Goal: Find specific page/section: Find specific page/section

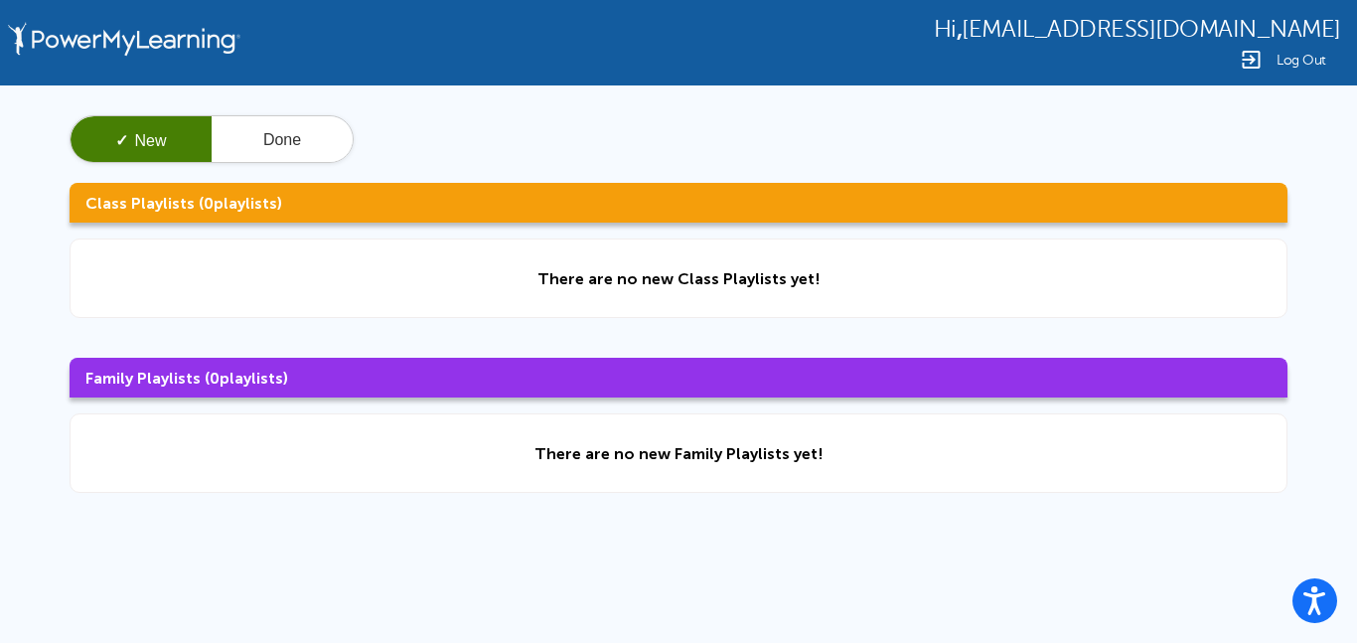
click at [972, 196] on h3 "Class Playlists ( 0 playlists)" at bounding box center [679, 203] width 1218 height 40
click at [1327, 602] on button "Open accessiBe: accessibility options, statement and help" at bounding box center [1316, 601] width 50 height 50
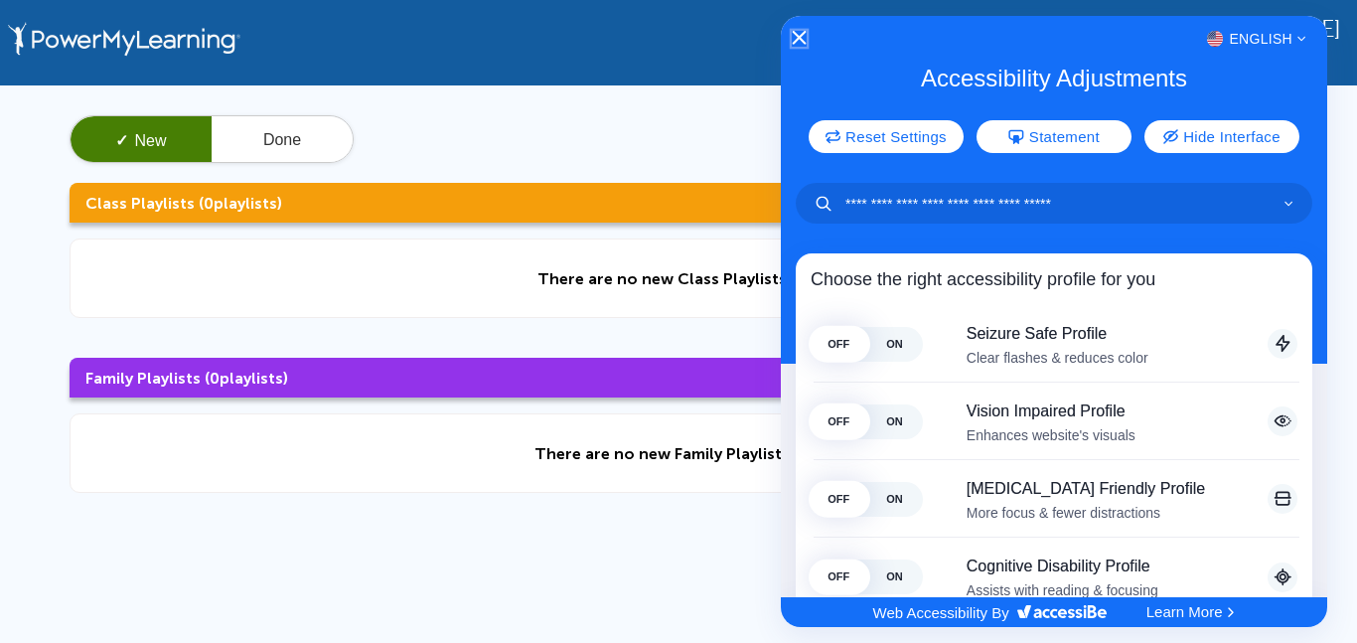
click at [796, 47] on button "Close Accessibility Interface" at bounding box center [799, 39] width 14 height 16
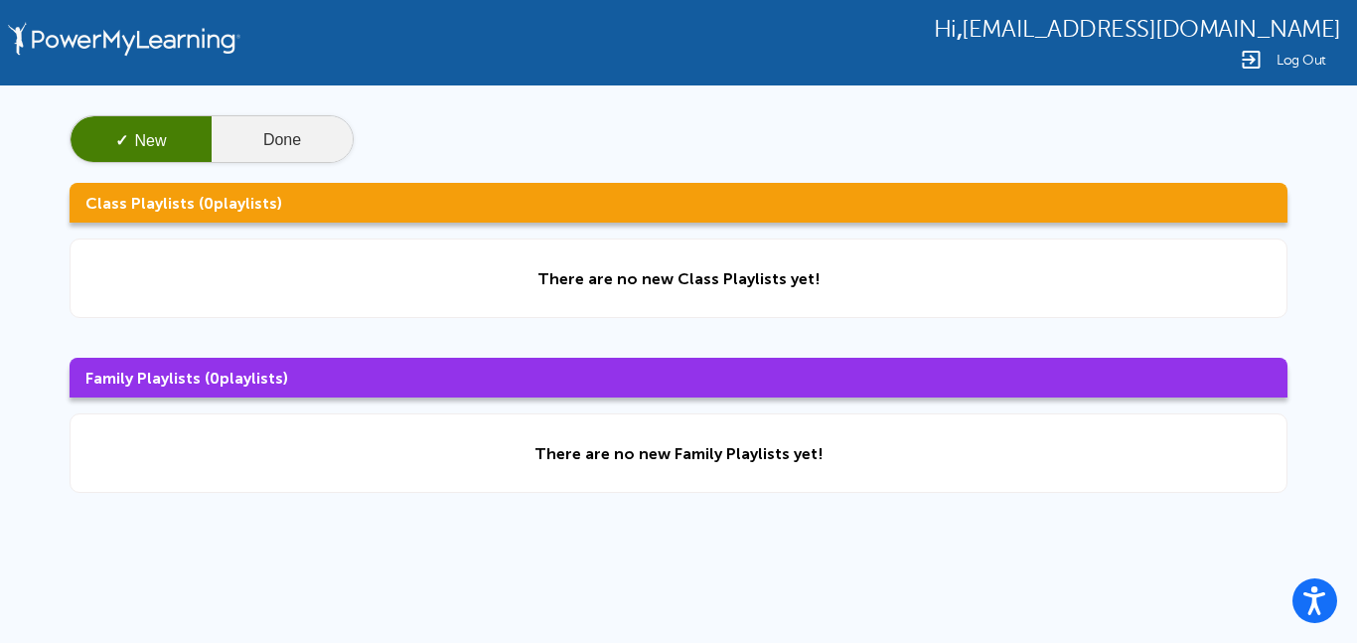
click at [289, 125] on button "Done" at bounding box center [282, 140] width 141 height 48
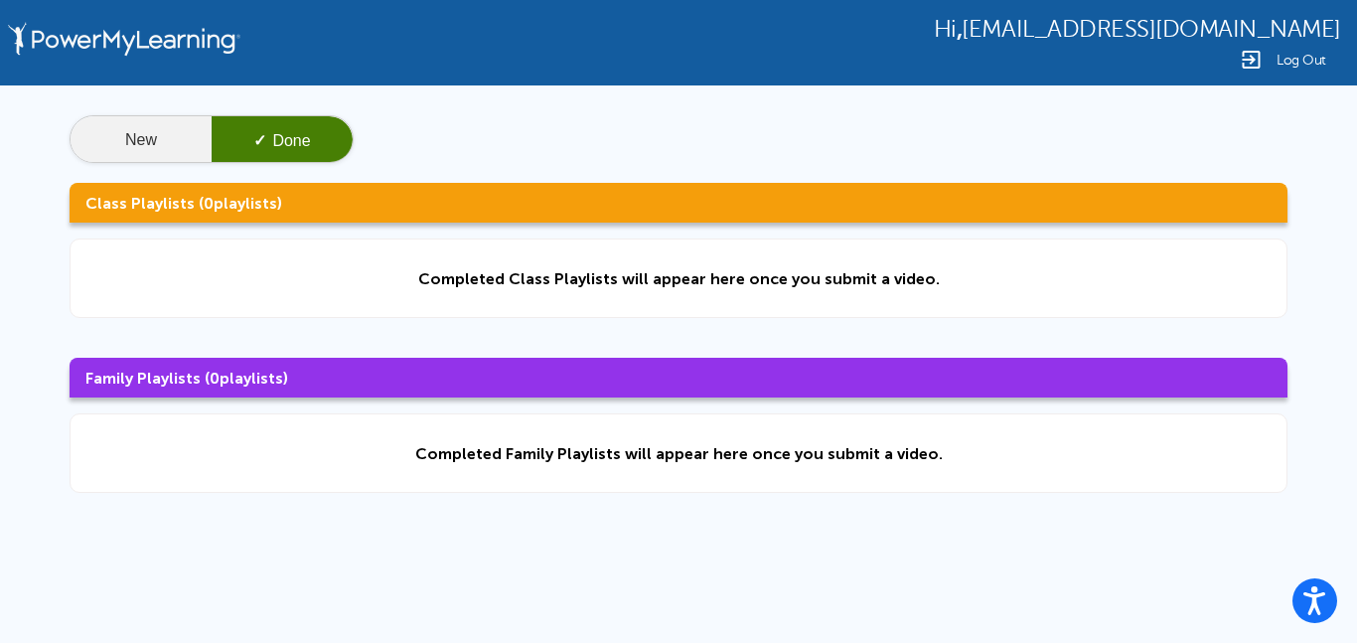
click at [160, 135] on button "New" at bounding box center [141, 140] width 141 height 48
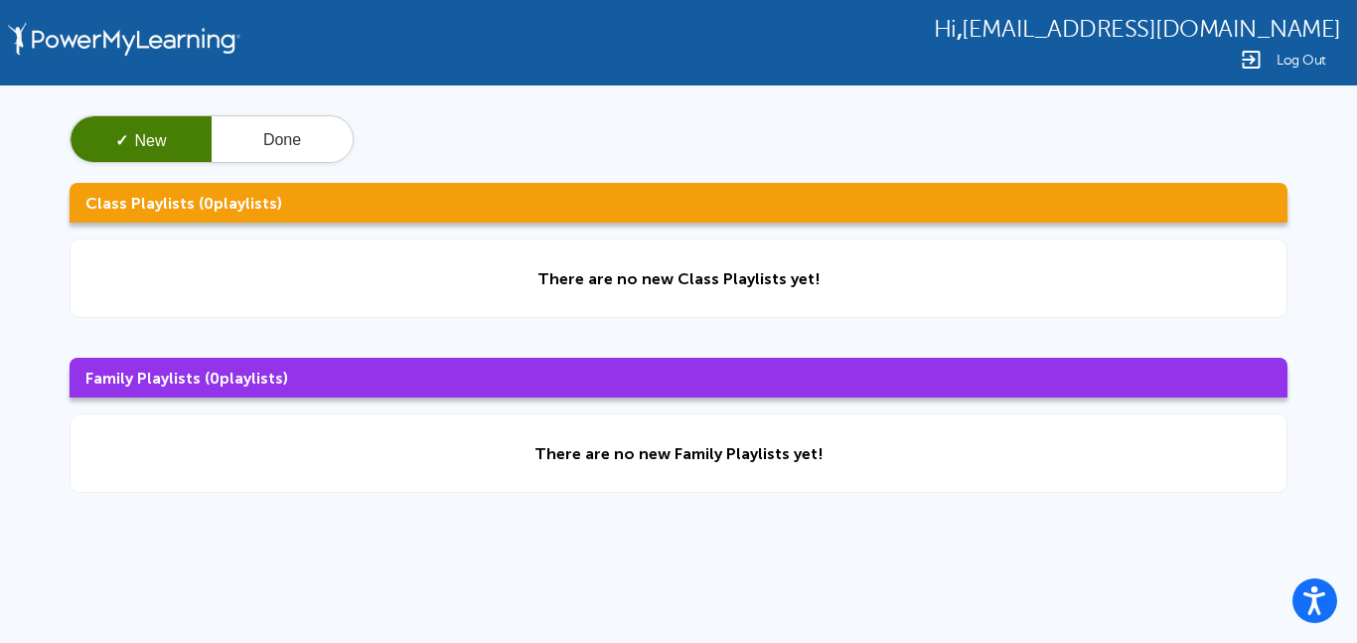
click at [253, 164] on div "✓ New Done Class Playlists ( 0 playlists) There are no new Class Playlists yet!…" at bounding box center [678, 303] width 1357 height 437
click at [1247, 65] on img at bounding box center [1251, 60] width 24 height 24
click at [469, 550] on div "Hi , [EMAIL_ADDRESS][DOMAIN_NAME] Log Out ✓ New Done Class Playlists ( 0 playli…" at bounding box center [678, 422] width 1357 height 845
click at [688, 596] on div "Hi , gzavaleta@student.lashonacademy.org Log Out ✓ New Done Class Playlists ( 0…" at bounding box center [678, 422] width 1357 height 845
drag, startPoint x: 936, startPoint y: 29, endPoint x: 1356, endPoint y: 33, distance: 420.3
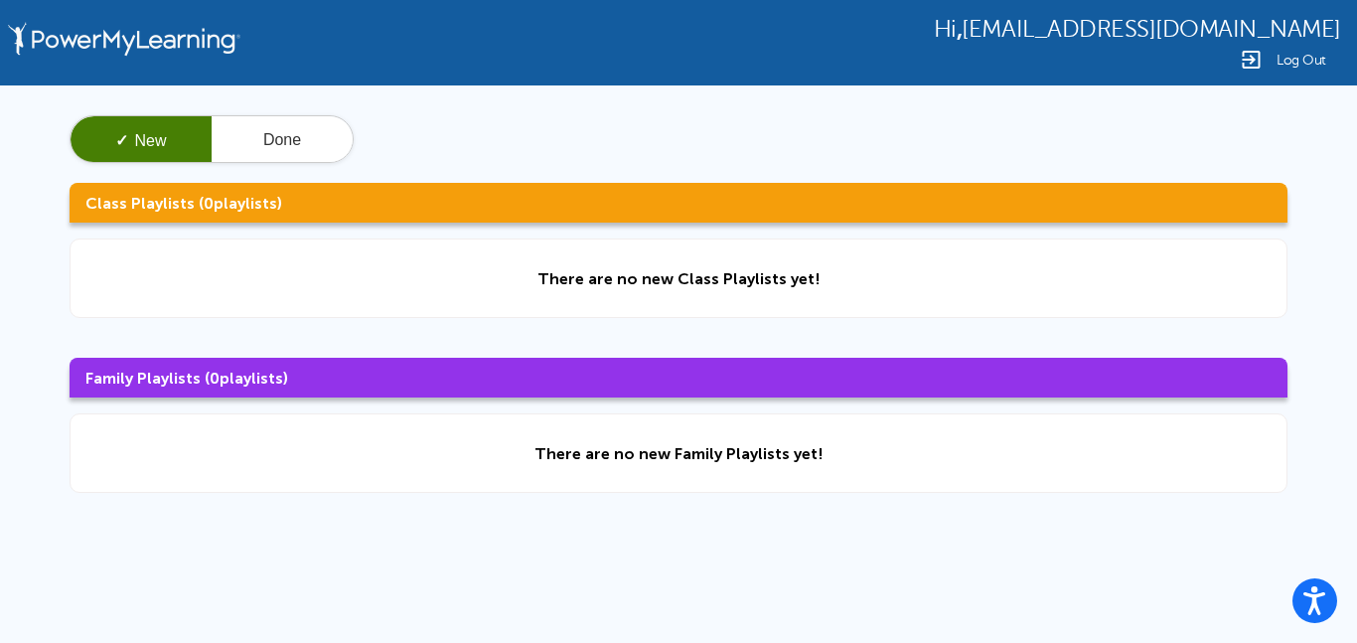
click at [1356, 33] on div "Hi , gzavaleta@student.lashonacademy.org Log Out" at bounding box center [678, 42] width 1357 height 85
click at [511, 210] on h3 "Class Playlists ( 0 playlists)" at bounding box center [679, 203] width 1218 height 40
click at [670, 235] on div "✓ New Done Class Playlists ( 0 playlists) There are no new Class Playlists yet!…" at bounding box center [678, 303] width 1357 height 437
click at [694, 227] on div "✓ New Done Class Playlists ( 0 playlists) There are no new Class Playlists yet!…" at bounding box center [678, 303] width 1357 height 437
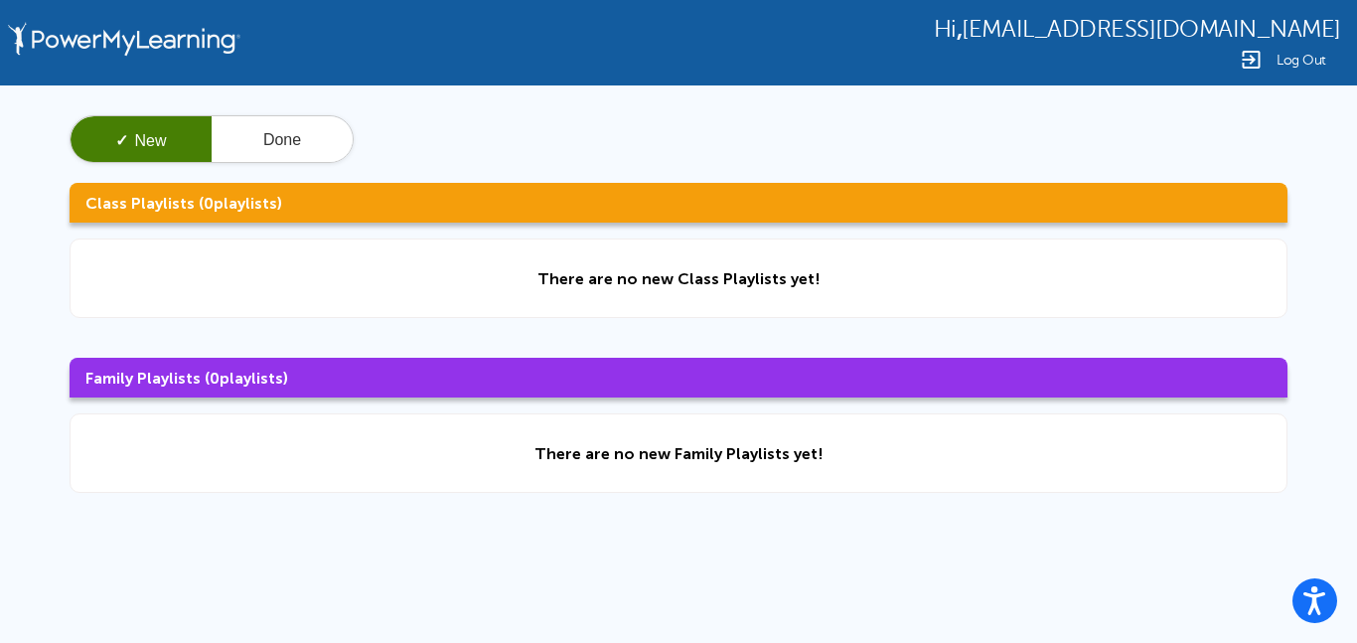
click at [609, 184] on h3 "Class Playlists ( 0 playlists)" at bounding box center [679, 203] width 1218 height 40
click at [610, 183] on h3 "Class Playlists ( 0 playlists)" at bounding box center [679, 203] width 1218 height 40
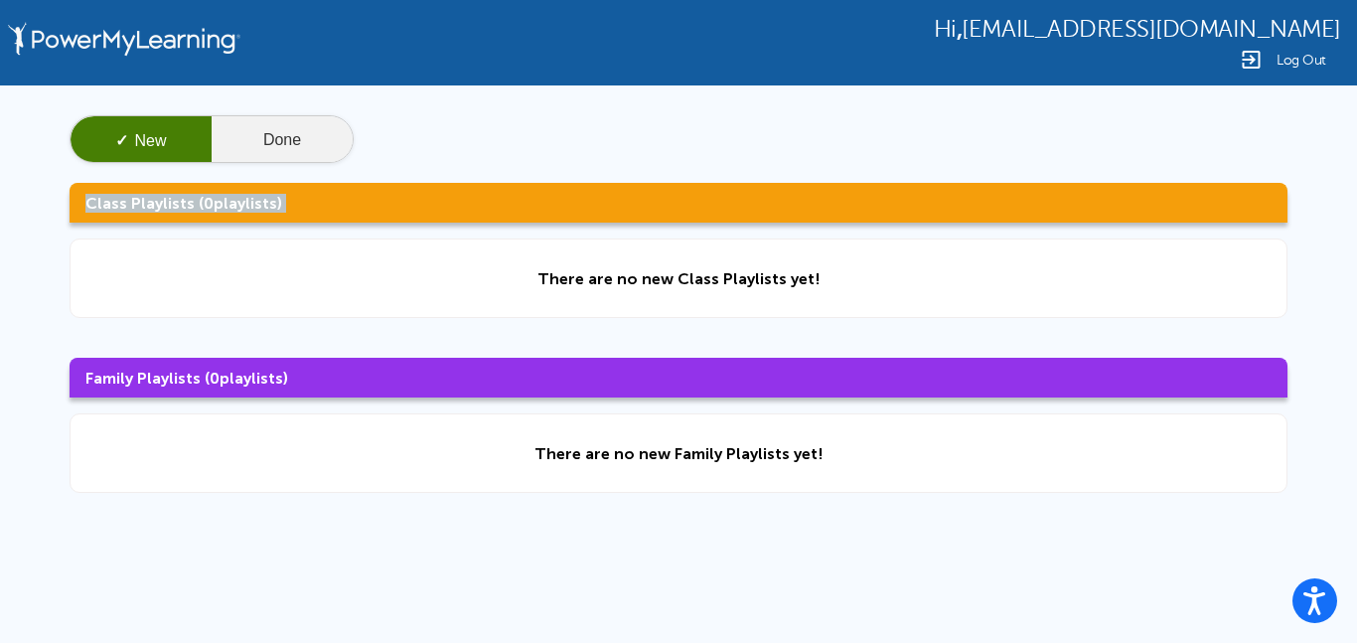
click at [227, 141] on button "Done" at bounding box center [282, 140] width 141 height 48
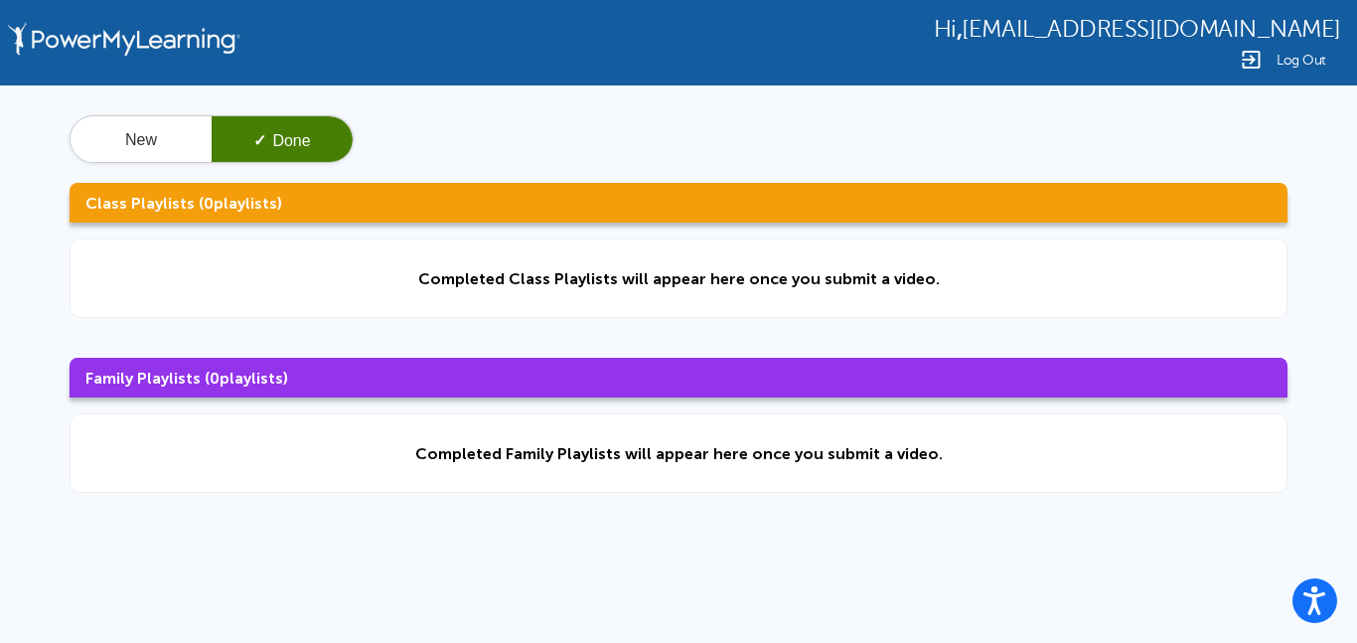
click at [101, 113] on div "New ✓ Done Class Playlists ( 0 playlists) Completed Class Playlists will appear…" at bounding box center [678, 303] width 1357 height 437
click at [128, 126] on button "New" at bounding box center [141, 140] width 141 height 48
